Goal: Task Accomplishment & Management: Use online tool/utility

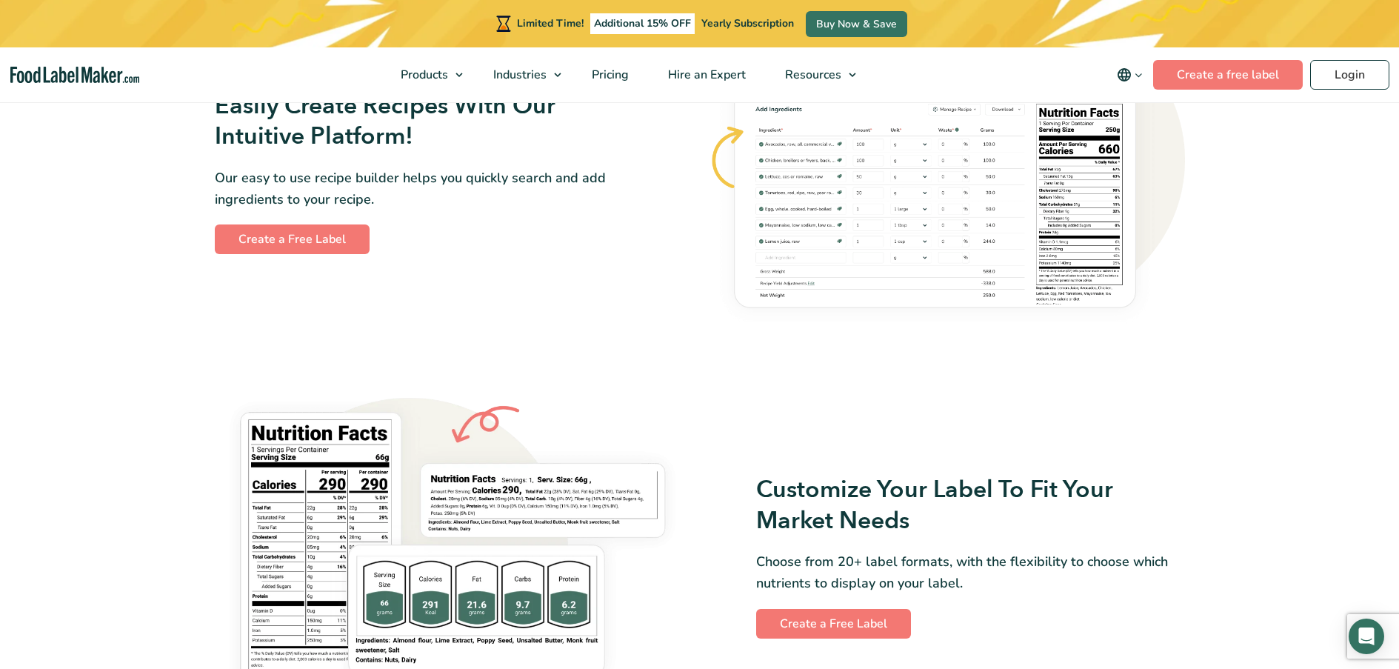
scroll to position [1259, 0]
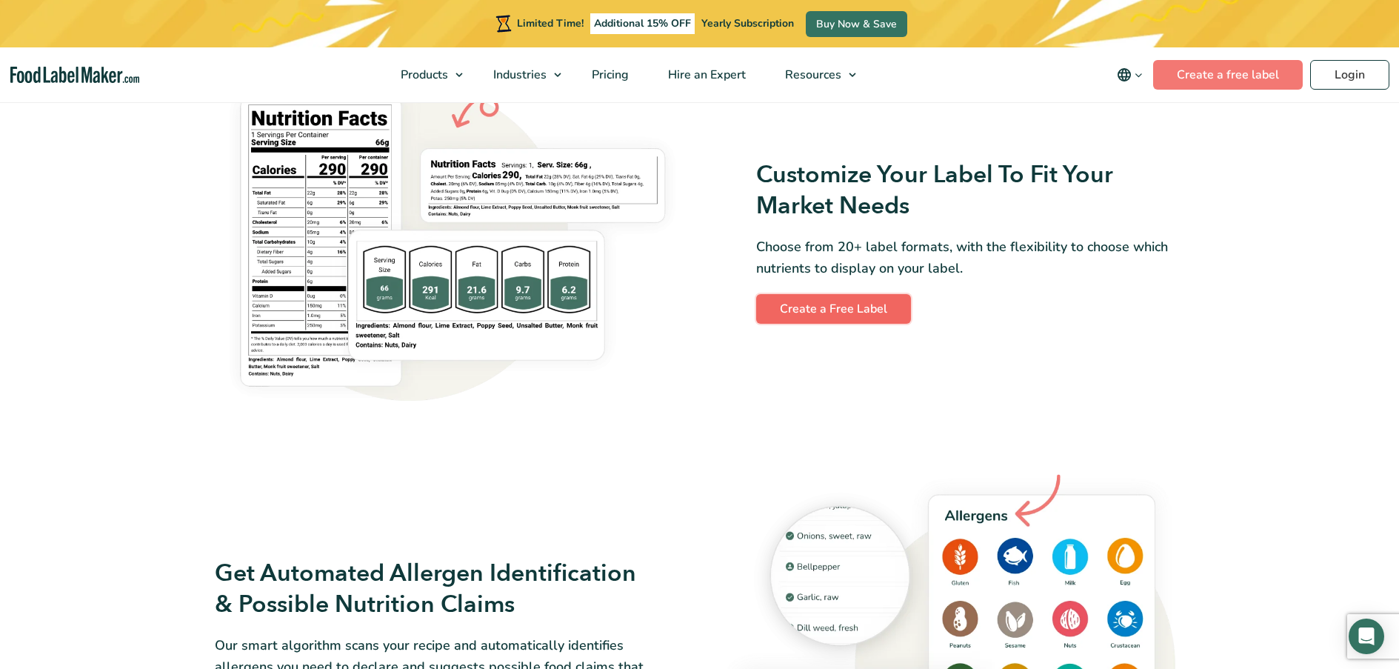
click at [887, 307] on link "Create a Free Label" at bounding box center [833, 309] width 155 height 30
